Goal: Information Seeking & Learning: Learn about a topic

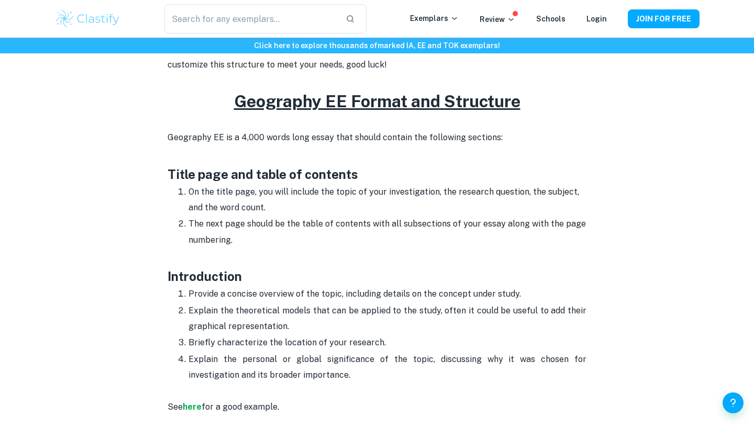
scroll to position [417, 0]
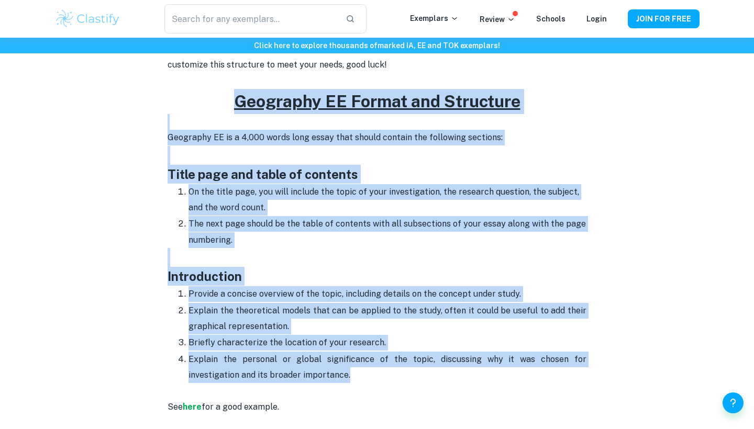
drag, startPoint x: 231, startPoint y: 97, endPoint x: 389, endPoint y: 366, distance: 311.7
copy div "Geography EE Format and Structure Geography EE is a 4,000 words long essay that…"
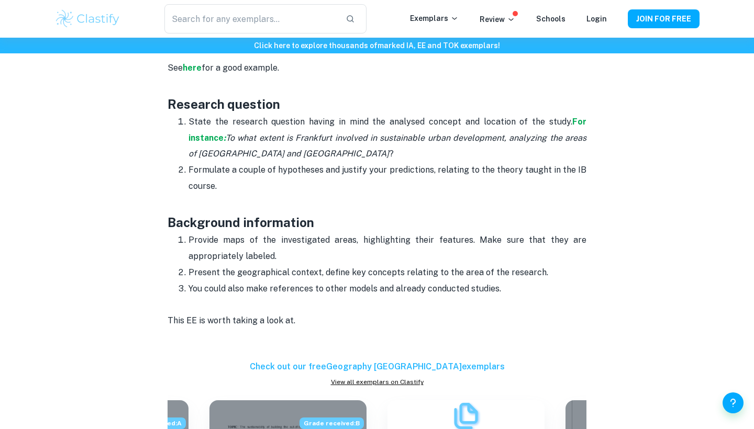
scroll to position [746, 0]
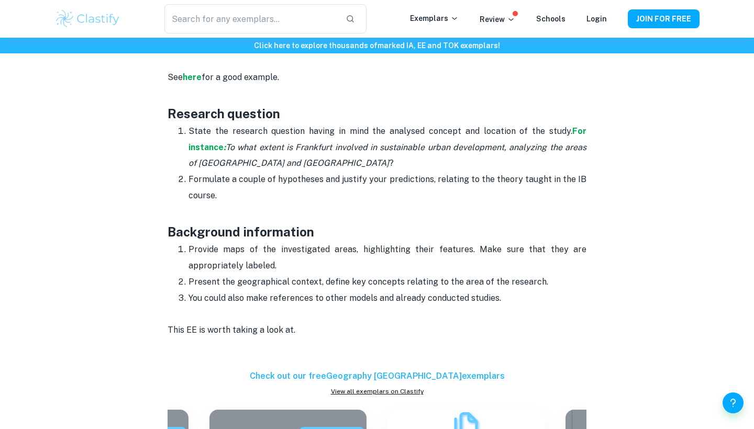
drag, startPoint x: 167, startPoint y: 110, endPoint x: 534, endPoint y: 300, distance: 412.4
copy div "Research question State the research question having in mind the analysed conce…"
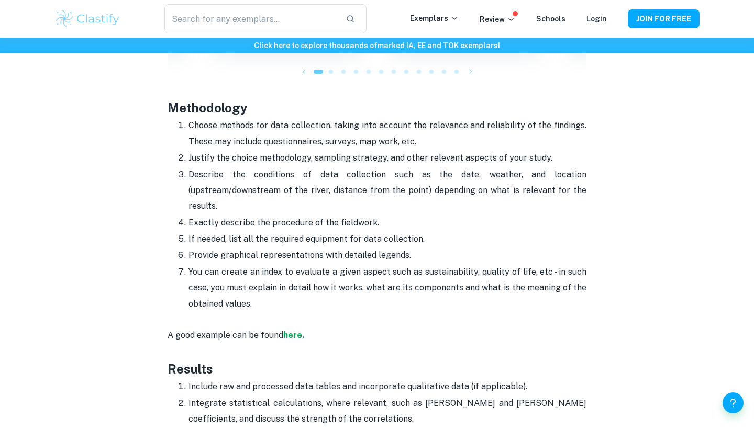
scroll to position [1207, 0]
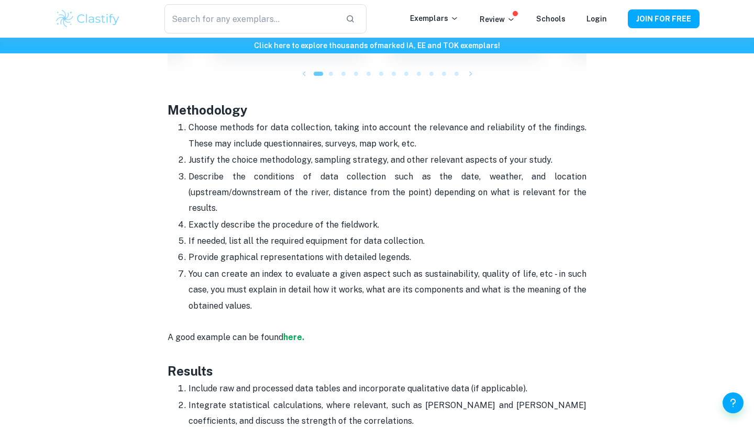
drag, startPoint x: 168, startPoint y: 107, endPoint x: 334, endPoint y: 300, distance: 255.3
click at [334, 300] on div "Are you looking for a guide on how to write your Geography extended essay? Draw…" at bounding box center [376, 137] width 419 height 1837
copy div "Methodology Choose methods for data collection, taking into account the relevan…"
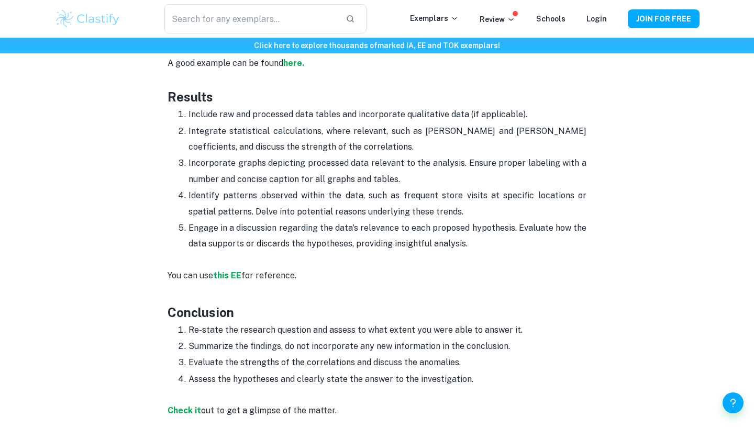
scroll to position [1488, 0]
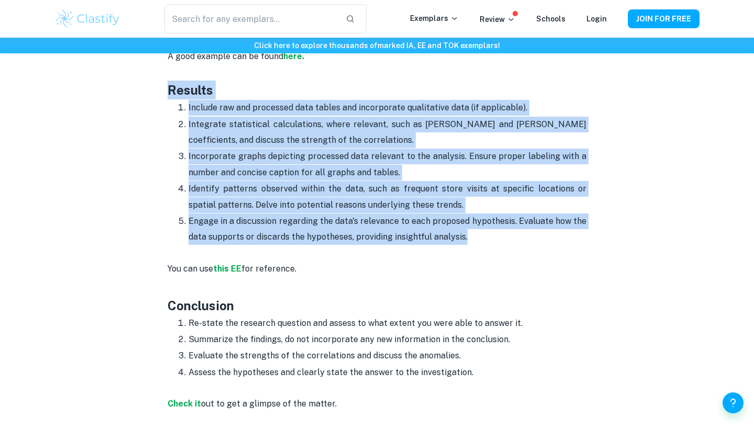
drag, startPoint x: 168, startPoint y: 87, endPoint x: 472, endPoint y: 242, distance: 340.7
copy div "Results Include raw and processed data tables and incorporate qualitative data …"
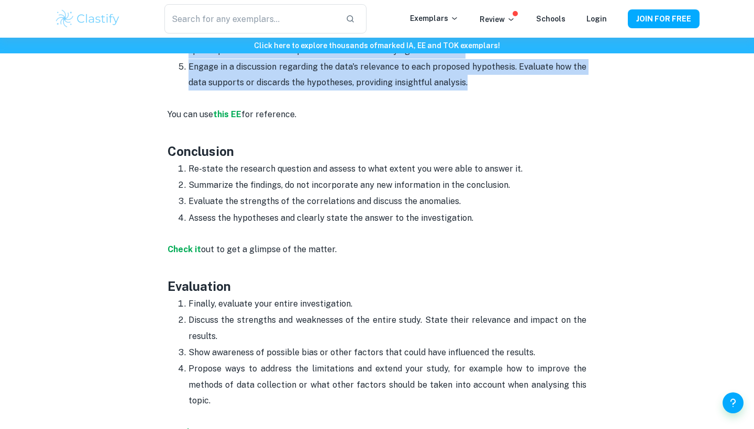
scroll to position [1659, 0]
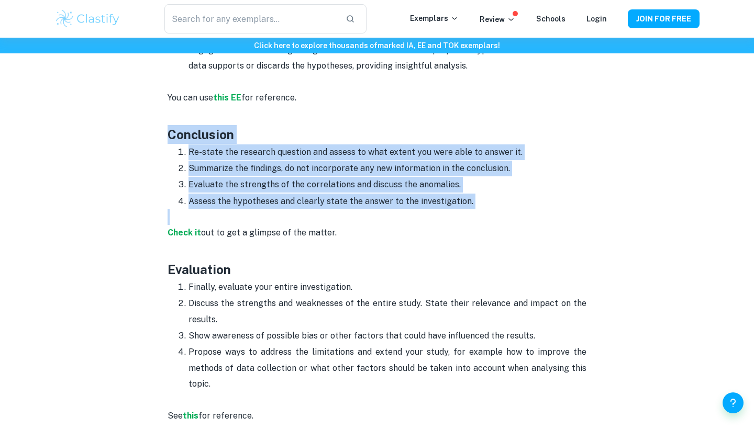
drag, startPoint x: 169, startPoint y: 133, endPoint x: 525, endPoint y: 218, distance: 365.9
copy div "Conclusion Re-state the research question and assess to what extent you were ab…"
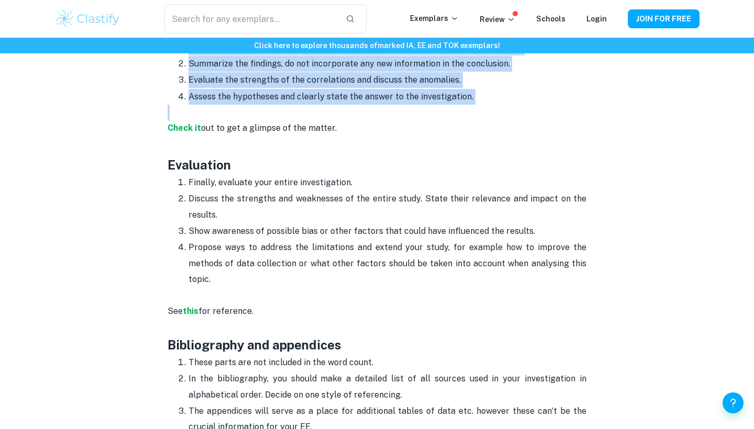
scroll to position [1774, 0]
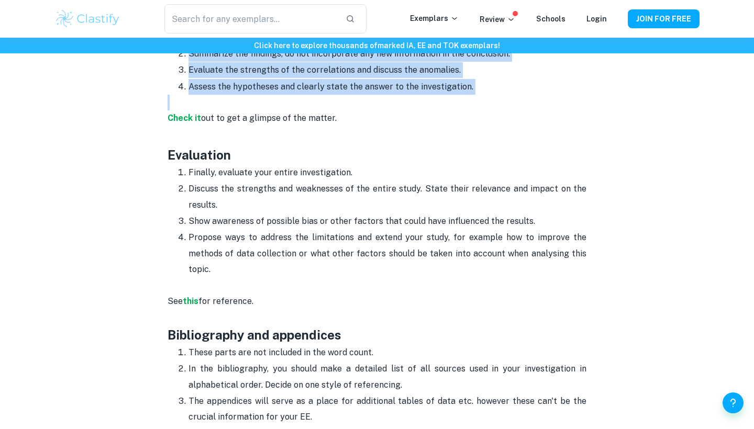
drag, startPoint x: 170, startPoint y: 153, endPoint x: 343, endPoint y: 264, distance: 205.4
copy div "Evaluation Finally, evaluate your entire investigation. Discuss the strengths a…"
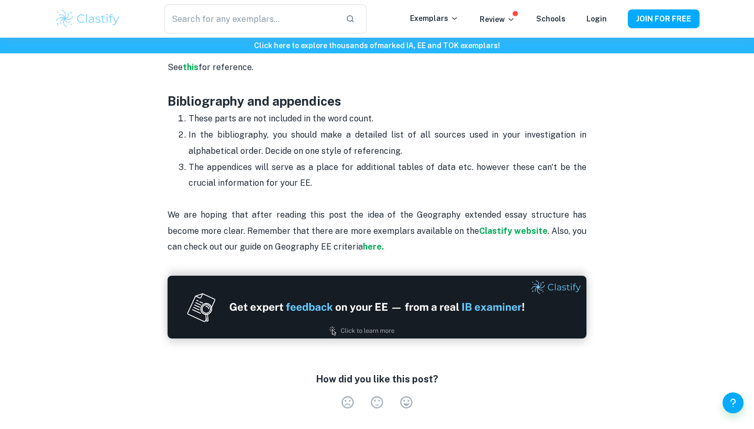
scroll to position [2004, 0]
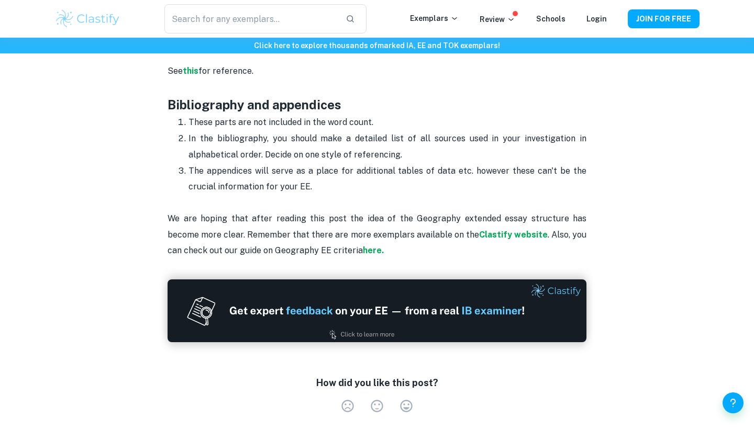
drag, startPoint x: 169, startPoint y: 101, endPoint x: 331, endPoint y: 194, distance: 186.6
copy div "Bibliography and appendices These parts are not included in the word count. In …"
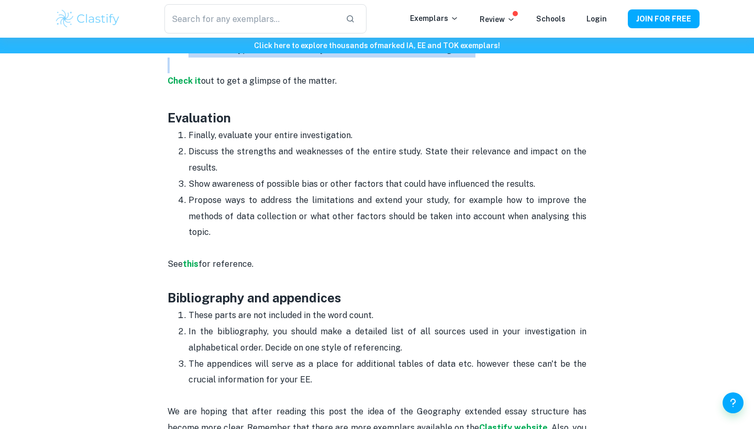
scroll to position [1811, 0]
click at [190, 268] on strong "this" at bounding box center [191, 265] width 16 height 10
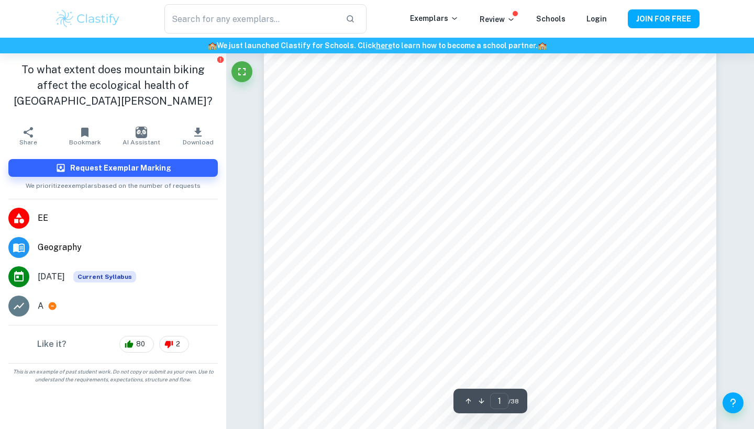
scroll to position [64, 0]
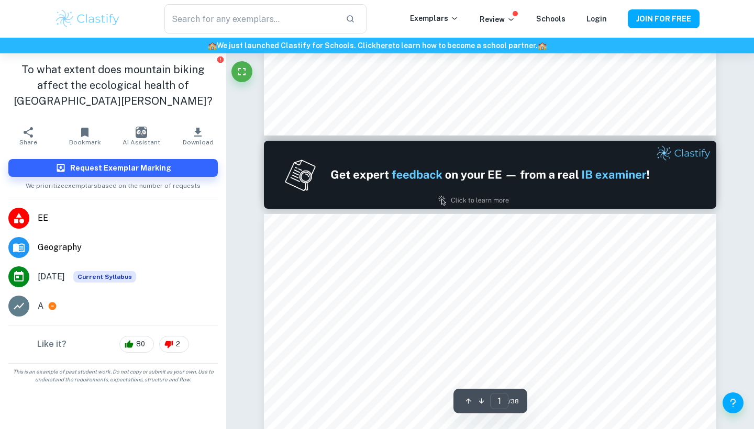
type input "2"
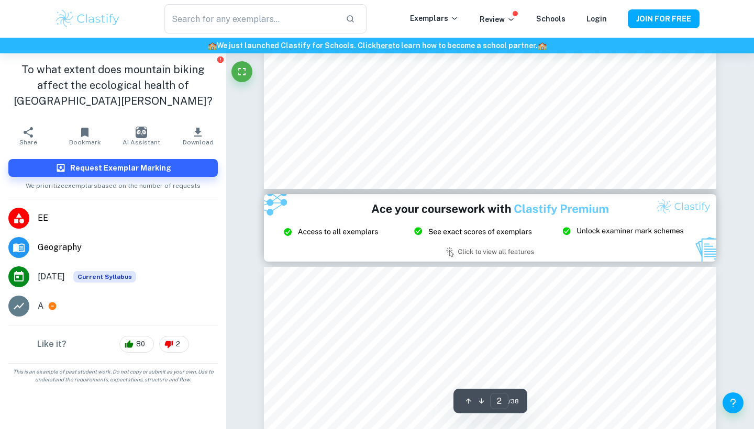
scroll to position [1123, 0]
